Goal: Find specific page/section: Find specific page/section

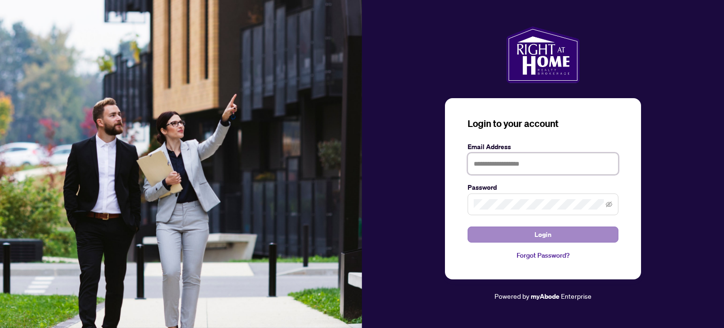
type input "**********"
click at [479, 240] on button "Login" at bounding box center [543, 234] width 151 height 16
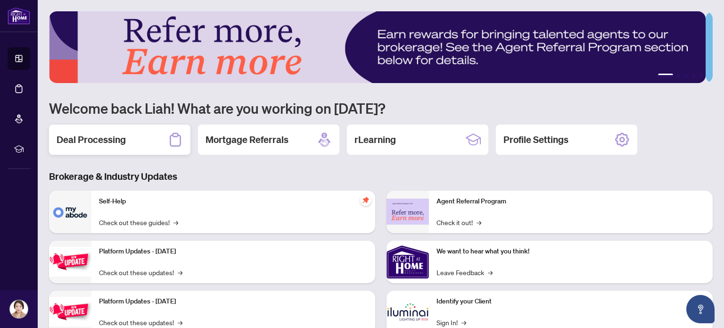
click at [141, 131] on div "Deal Processing" at bounding box center [119, 139] width 141 height 30
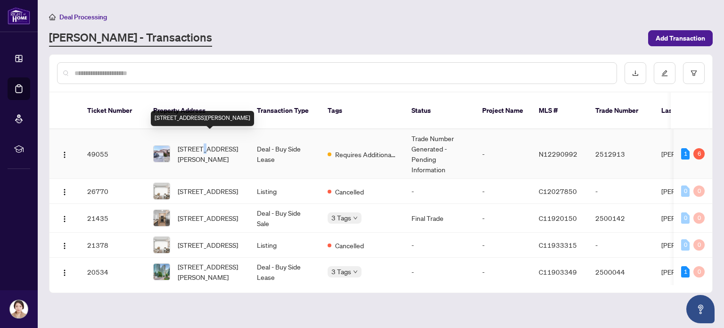
click at [203, 143] on span "[STREET_ADDRESS][PERSON_NAME]" at bounding box center [210, 153] width 64 height 21
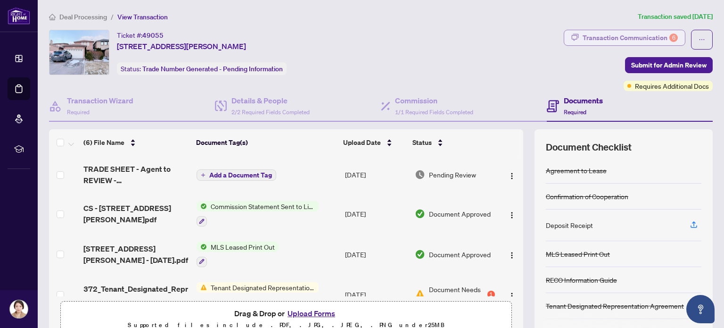
click at [594, 39] on div "Transaction Communication 6" at bounding box center [630, 37] width 95 height 15
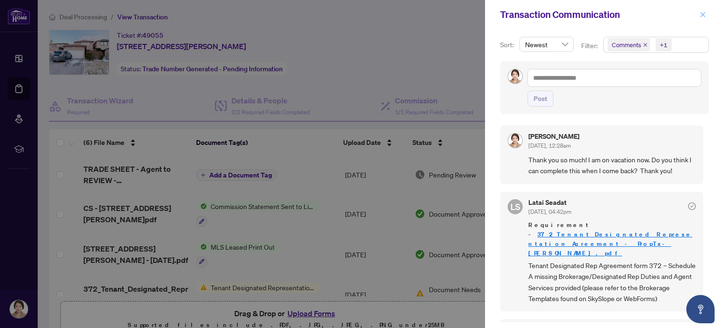
click at [701, 14] on icon "close" at bounding box center [703, 14] width 7 height 7
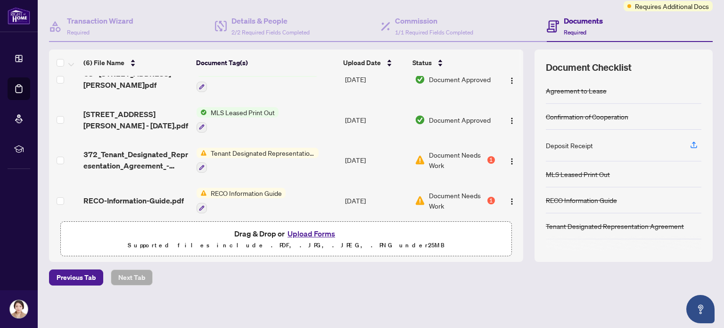
scroll to position [51, 0]
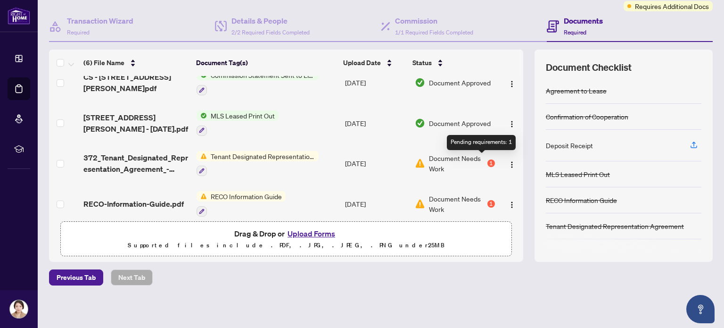
click at [488, 159] on div "1" at bounding box center [492, 163] width 8 height 8
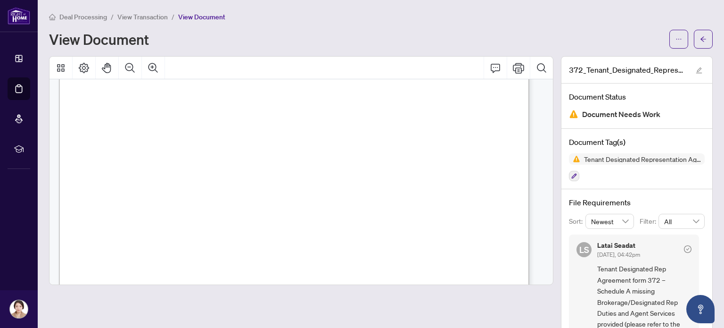
click at [88, 38] on h1 "View Document" at bounding box center [99, 39] width 100 height 15
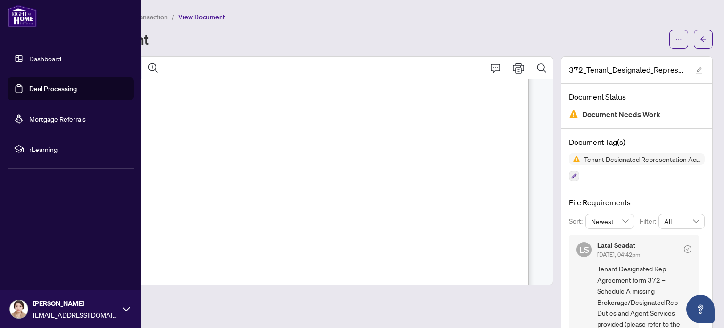
click at [29, 87] on link "Deal Processing" at bounding box center [53, 88] width 48 height 8
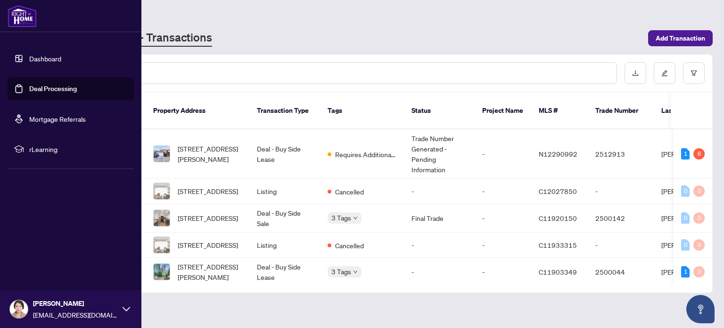
click at [18, 10] on img at bounding box center [22, 16] width 29 height 23
